Goal: Communication & Community: Answer question/provide support

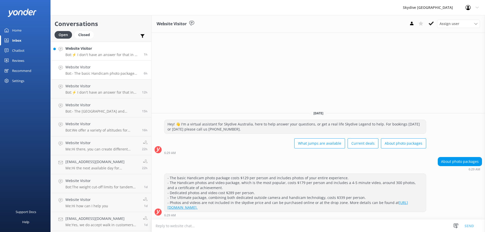
click at [126, 50] on h4 "Website Visitor" at bounding box center [102, 49] width 75 height 6
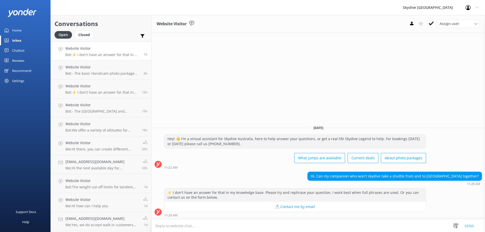
click at [195, 228] on textarea at bounding box center [319, 226] width 334 height 12
paste textarea "Thank you for your inquiry. Unfortunately, our shuttle service is strictly for …"
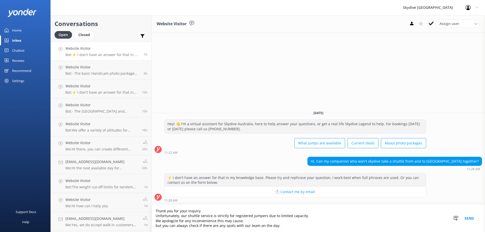
type textarea "Thank you for your inquiry. Unfortunately, our shuttle service is strictly for …"
click at [470, 217] on button "Send" at bounding box center [469, 218] width 19 height 27
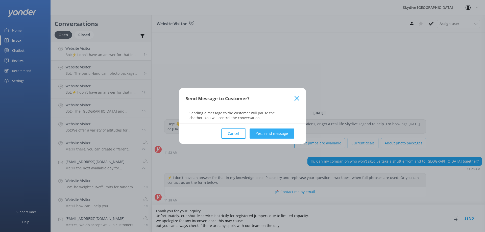
click at [279, 135] on button "Yes, send message" at bounding box center [272, 134] width 45 height 10
